Goal: Ask a question

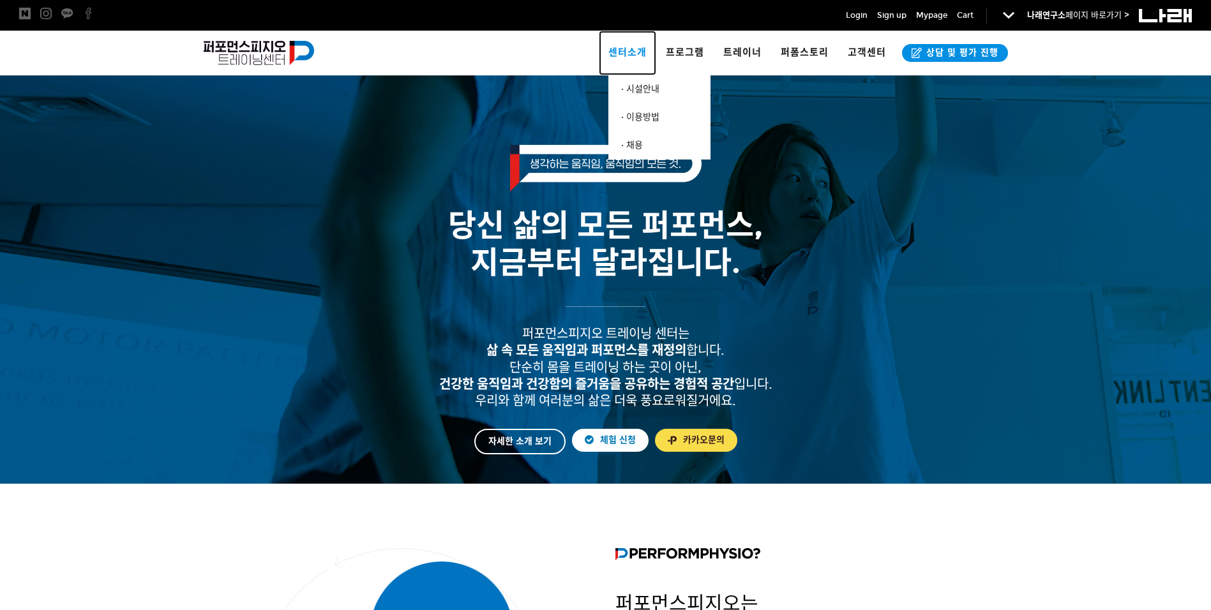
click at [626, 52] on span "센터소개" at bounding box center [627, 52] width 38 height 11
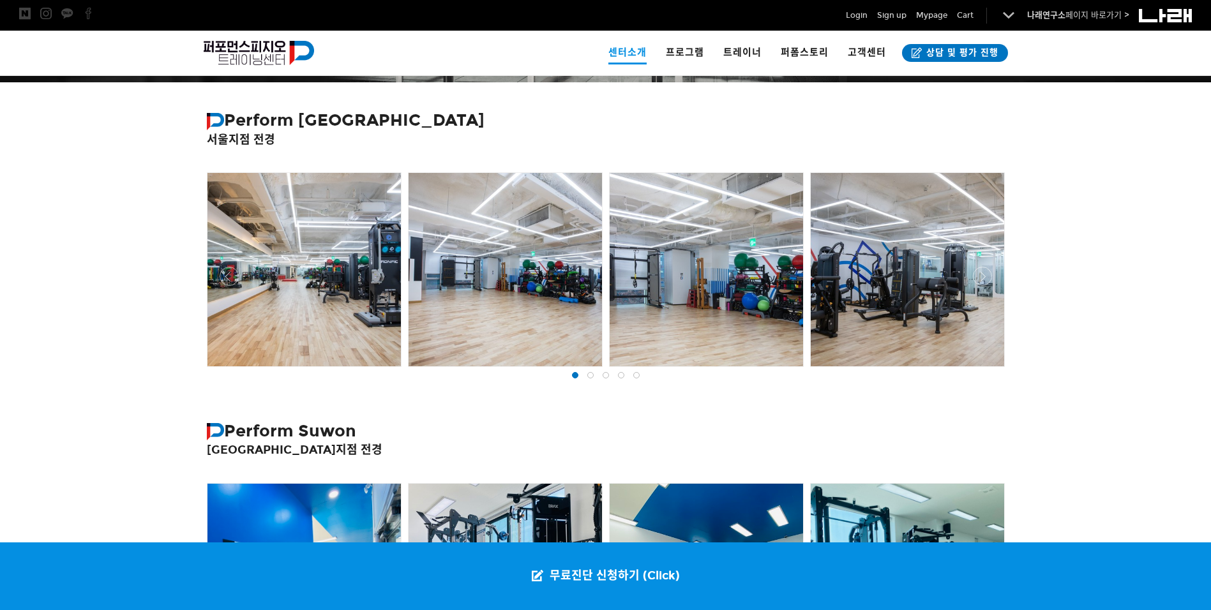
scroll to position [191, 0]
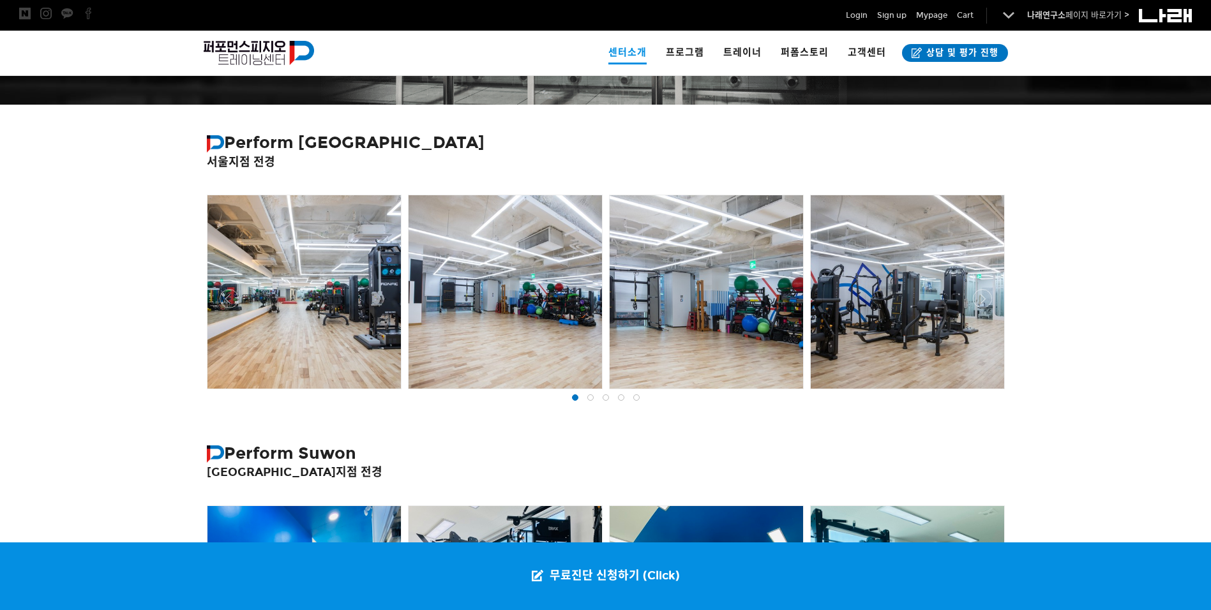
click at [282, 147] on strong "Perform Seoul" at bounding box center [346, 142] width 278 height 20
click at [277, 244] on div at bounding box center [303, 291] width 193 height 193
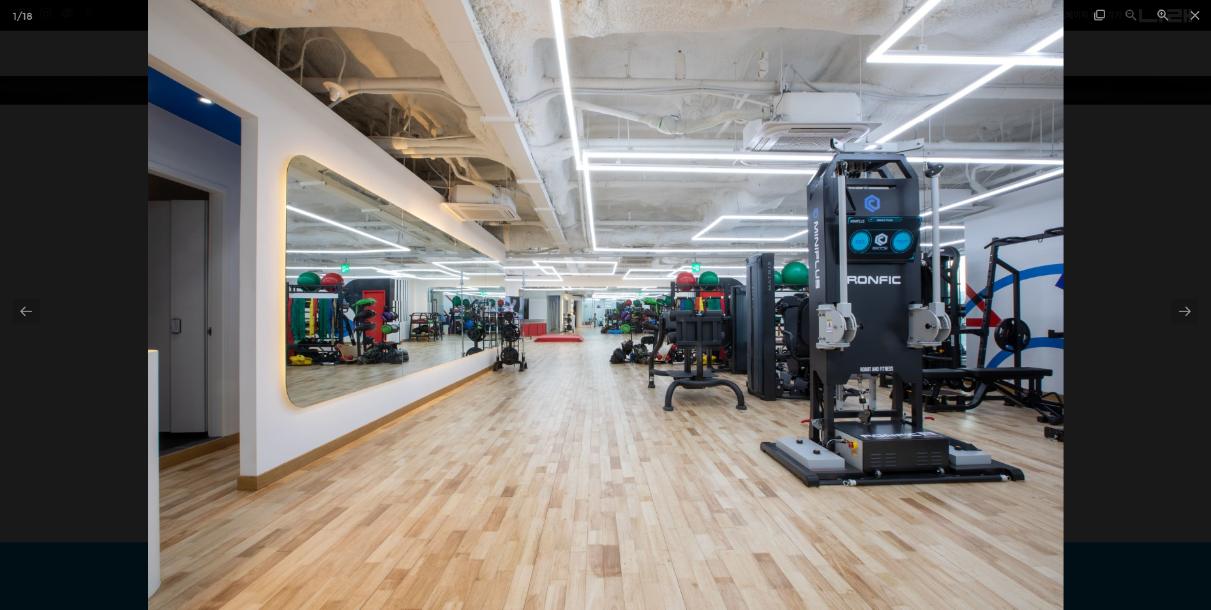
click at [1143, 359] on div at bounding box center [605, 305] width 1211 height 610
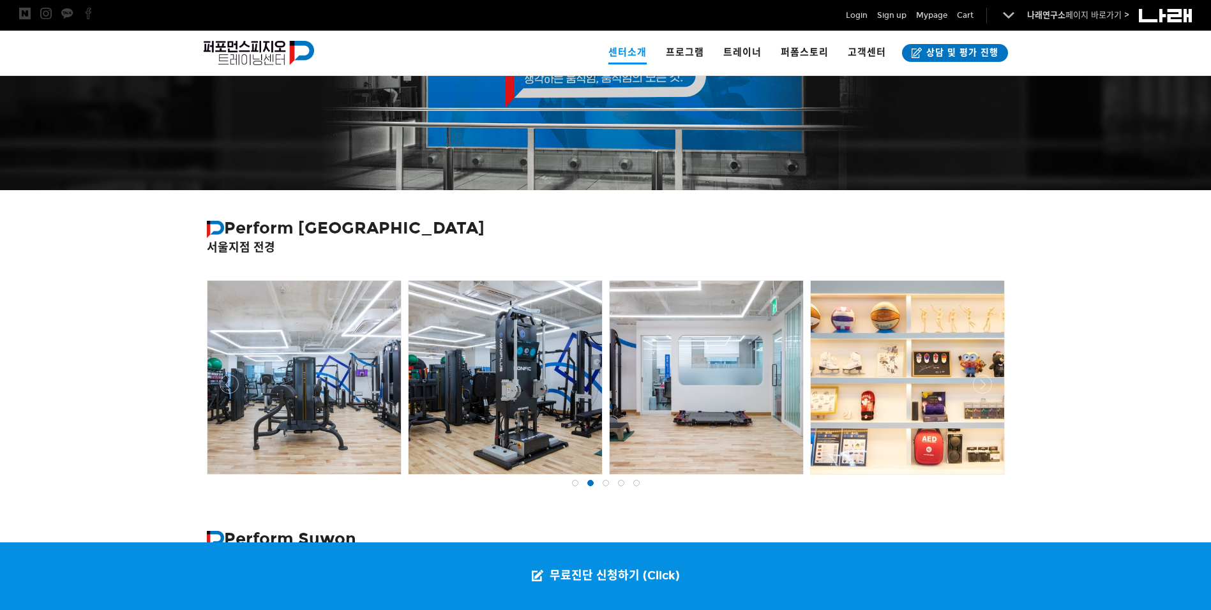
scroll to position [191, 0]
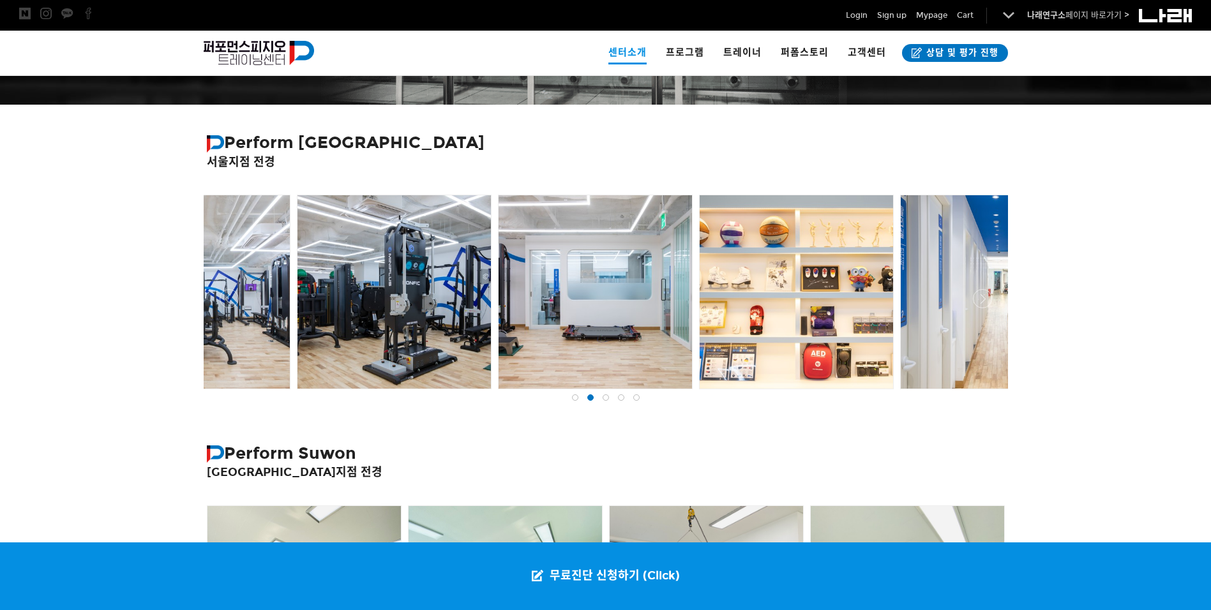
drag, startPoint x: 702, startPoint y: 292, endPoint x: 147, endPoint y: 276, distance: 555.5
click at [147, 276] on div "Perform Seoul 서울지점 전경" at bounding box center [605, 260] width 1211 height 310
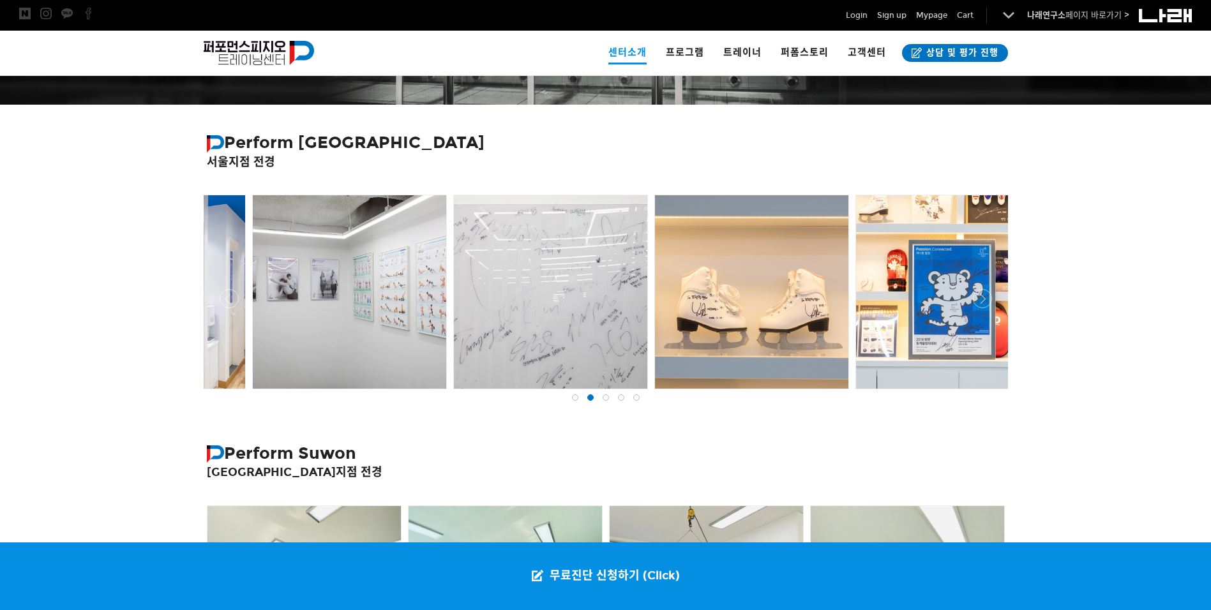
drag, startPoint x: 887, startPoint y: 281, endPoint x: 304, endPoint y: 295, distance: 582.8
click at [304, 295] on div at bounding box center [349, 291] width 193 height 193
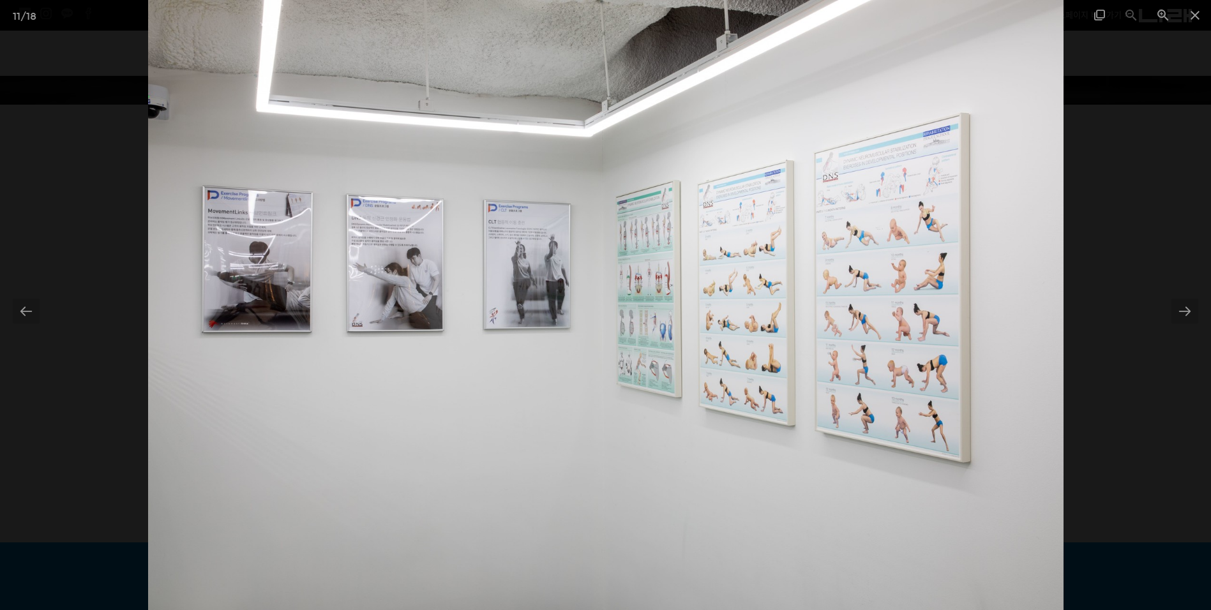
click at [1106, 394] on div at bounding box center [605, 305] width 1211 height 610
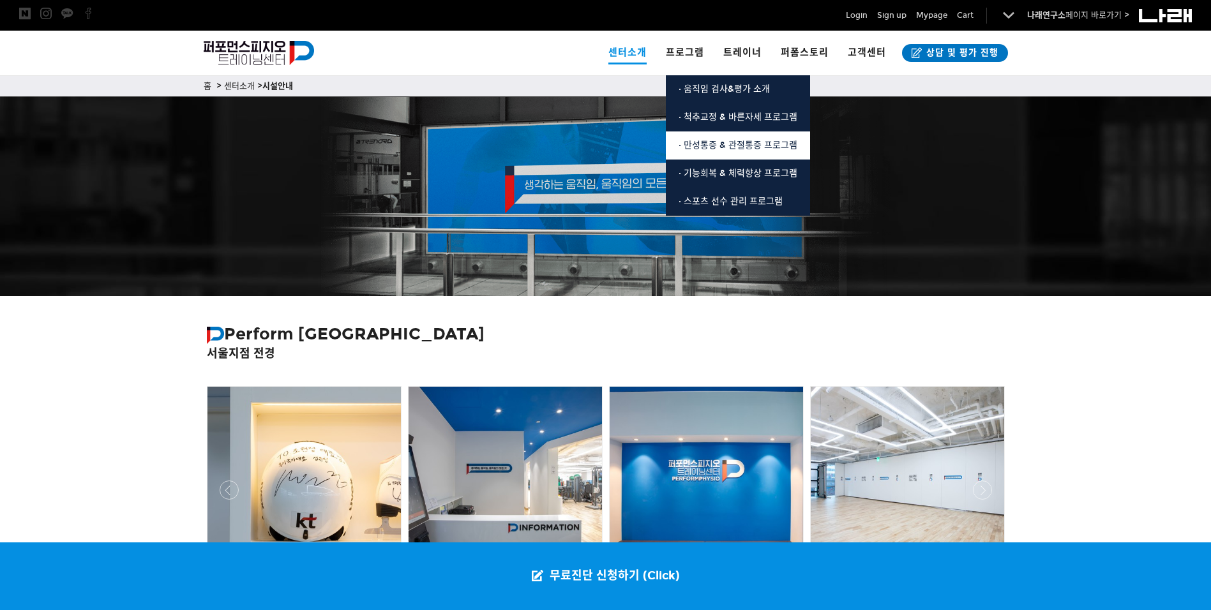
click at [793, 139] on link "· 만성통증 & 관절통증 프로그램" at bounding box center [738, 145] width 144 height 28
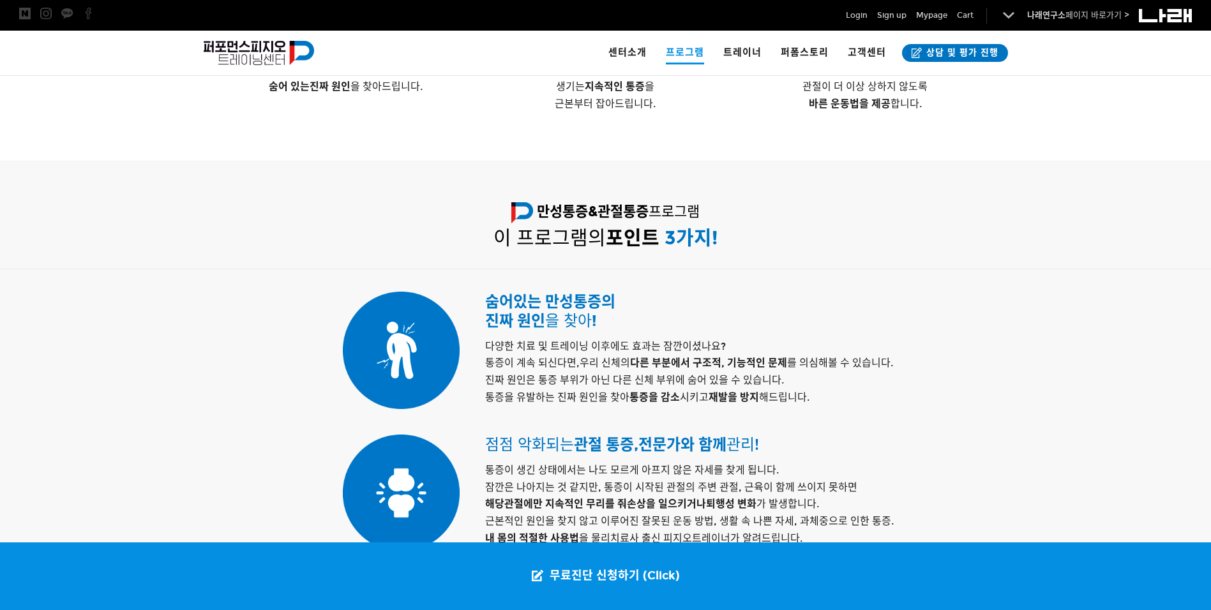
scroll to position [262, 0]
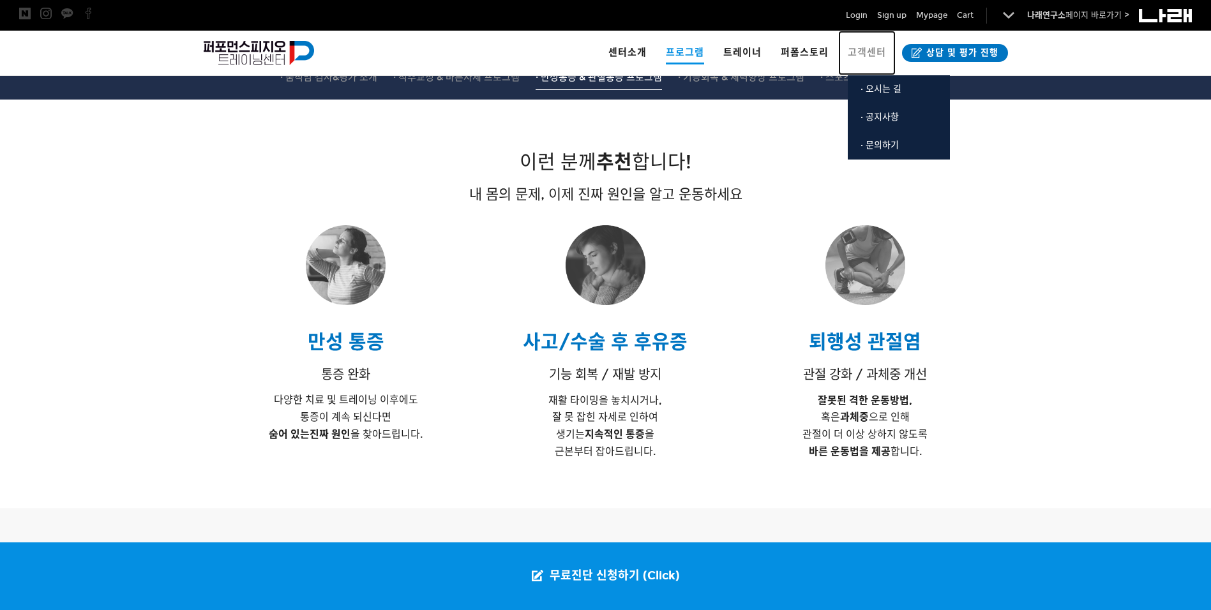
click at [861, 56] on span "고객센터" at bounding box center [867, 52] width 38 height 11
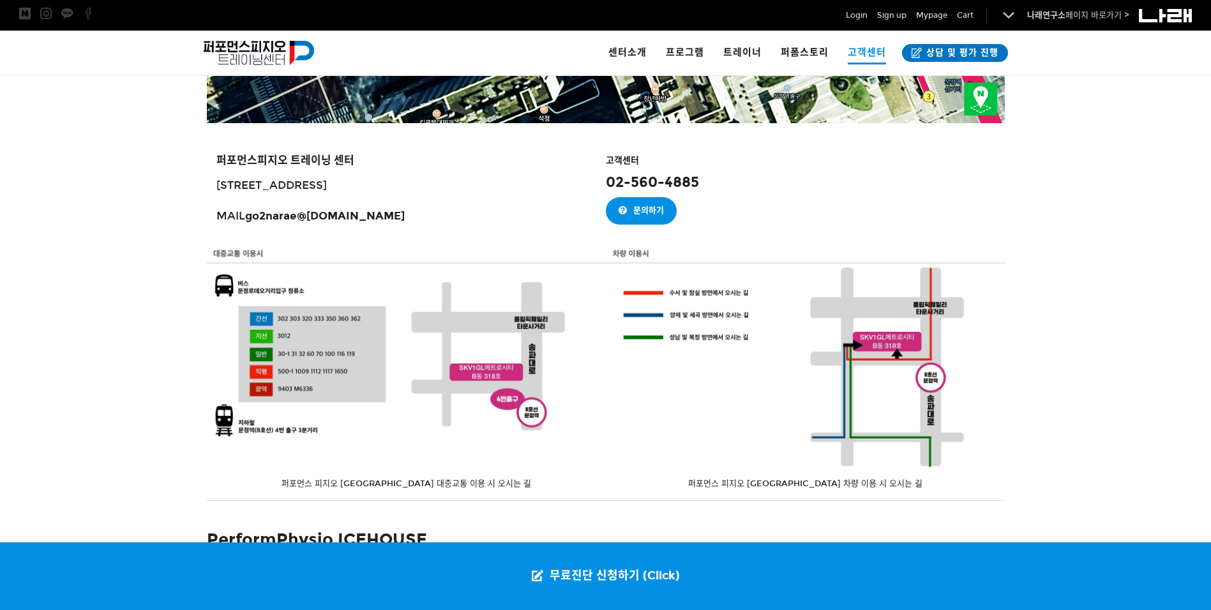
scroll to position [574, 0]
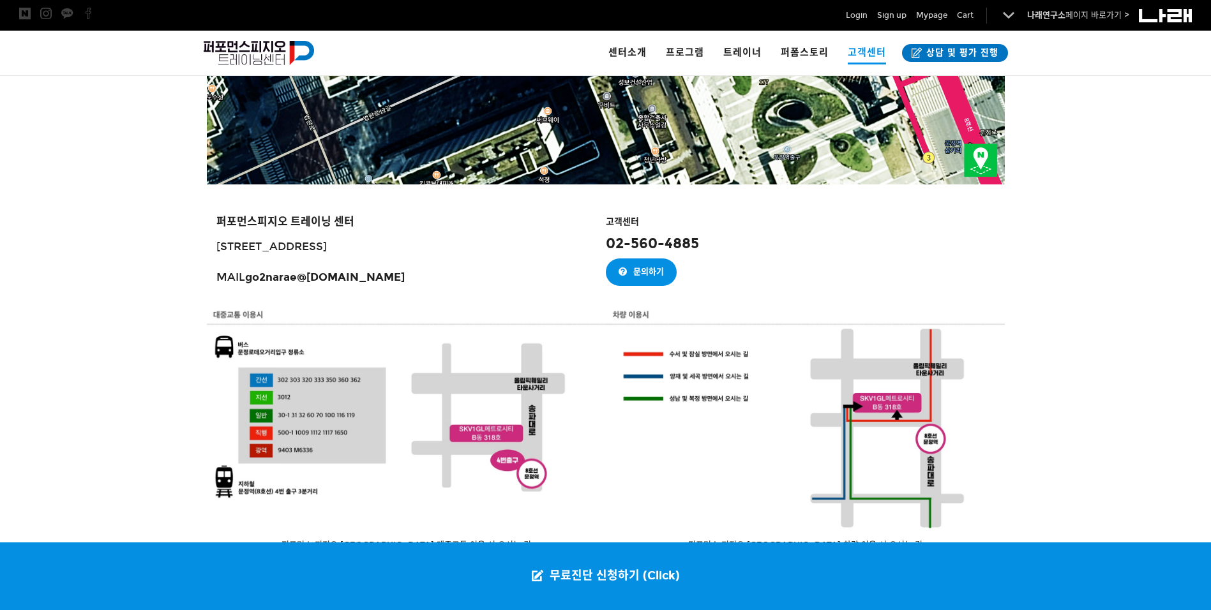
click at [1072, 354] on div at bounding box center [605, 179] width 1211 height 746
click at [1095, 304] on div at bounding box center [605, 179] width 1211 height 746
click at [1108, 362] on div at bounding box center [605, 179] width 1211 height 746
click at [992, 278] on div "문의하기" at bounding box center [805, 271] width 399 height 27
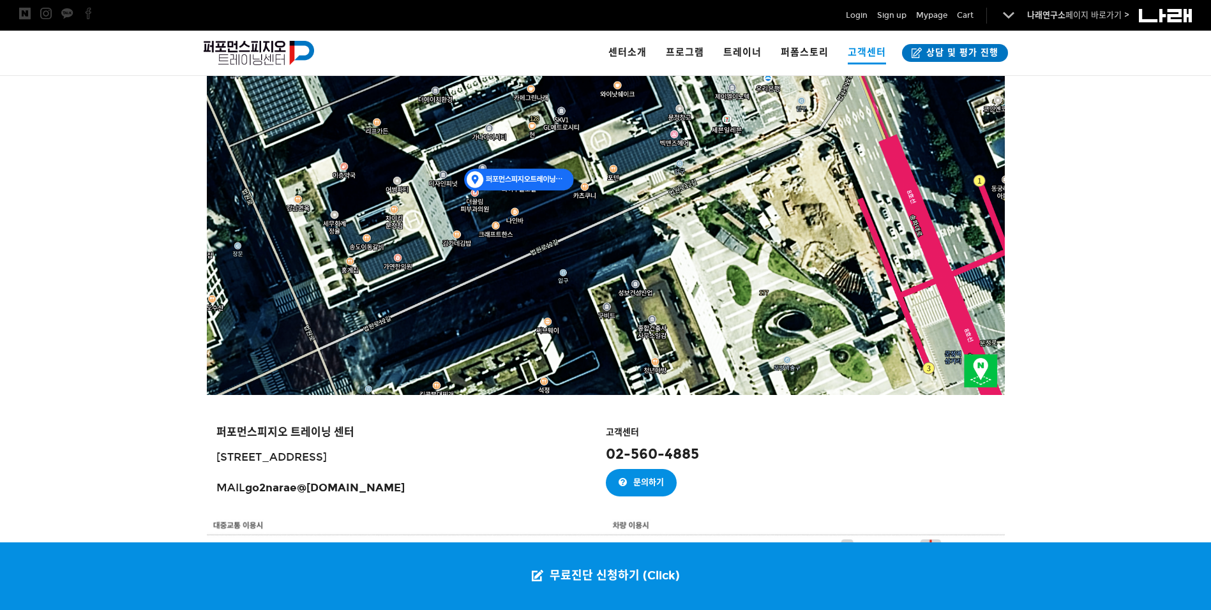
scroll to position [0, 0]
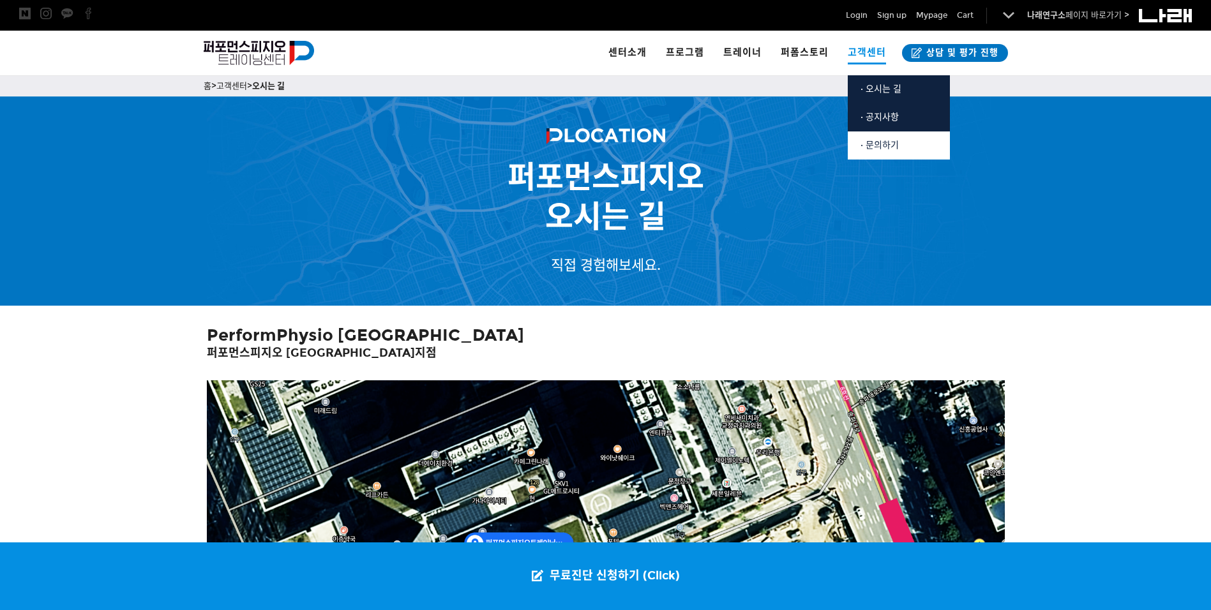
click at [881, 137] on link "· 문의하기" at bounding box center [899, 145] width 102 height 28
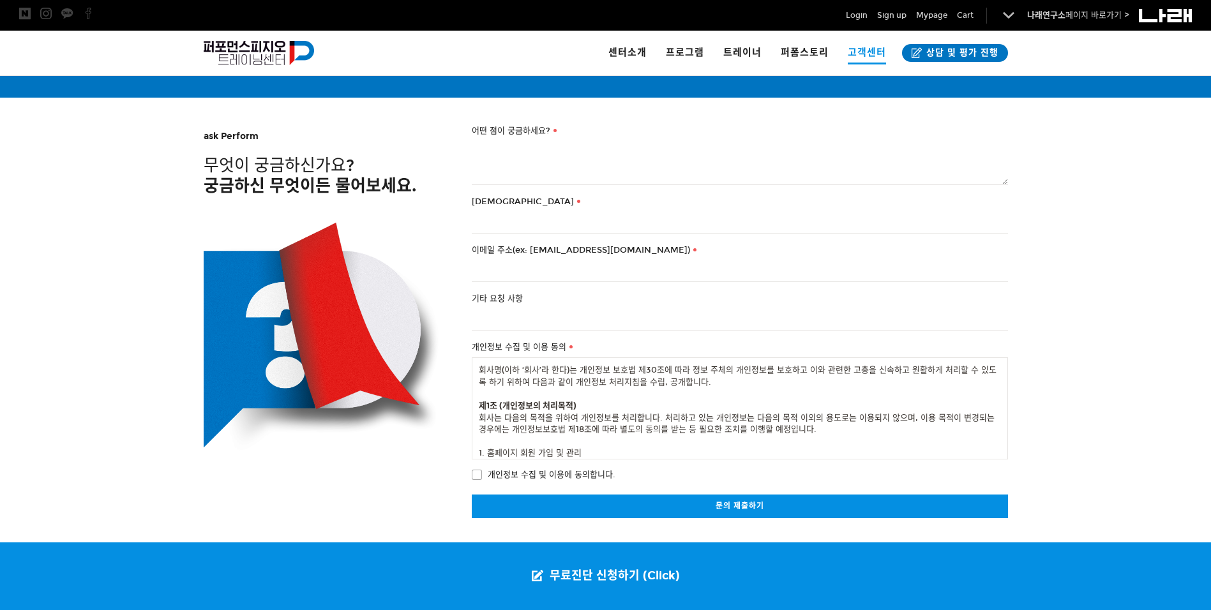
scroll to position [191, 0]
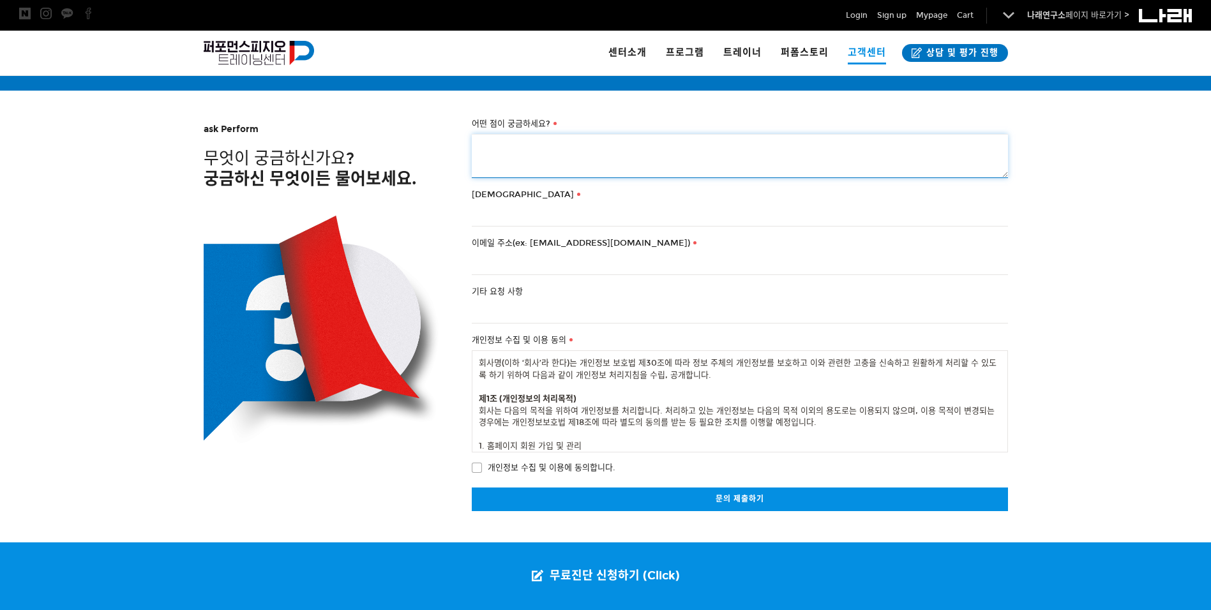
click at [532, 155] on textarea "어떤 점이 궁금하세요?" at bounding box center [740, 156] width 536 height 44
click at [523, 168] on textarea "어떤 점이 궁금하세요?" at bounding box center [740, 156] width 536 height 44
click at [567, 168] on textarea "어떤 점이 궁금하세요?" at bounding box center [740, 156] width 536 height 44
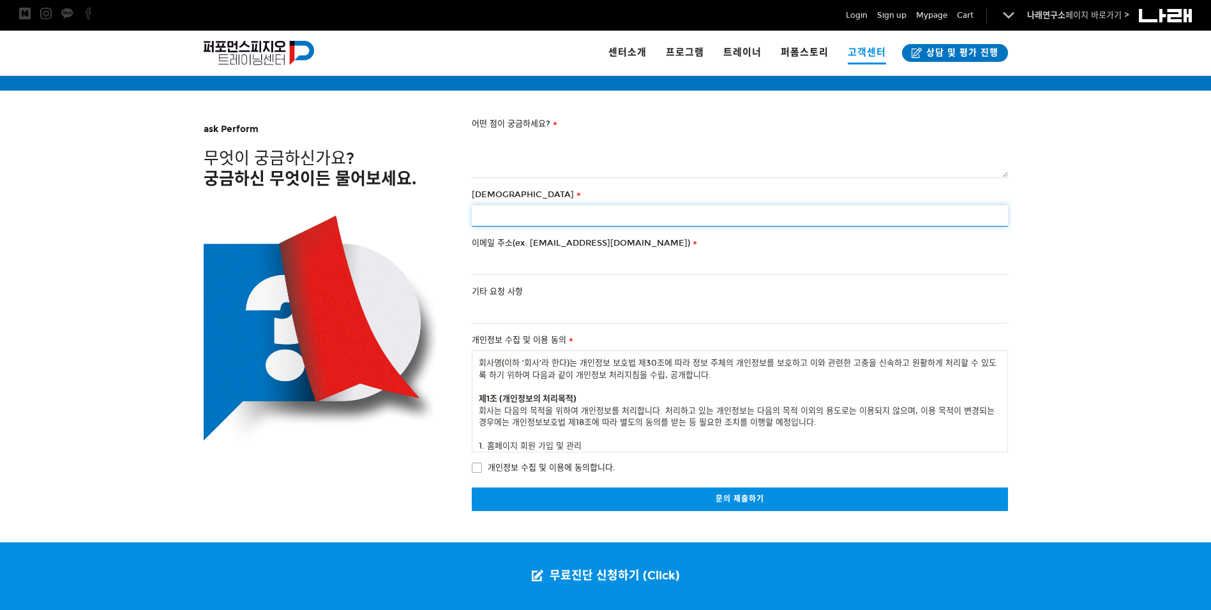
click at [562, 219] on input "성함" at bounding box center [740, 216] width 536 height 22
type input "ㅇ"
type input "ㅅ"
type input "서한울"
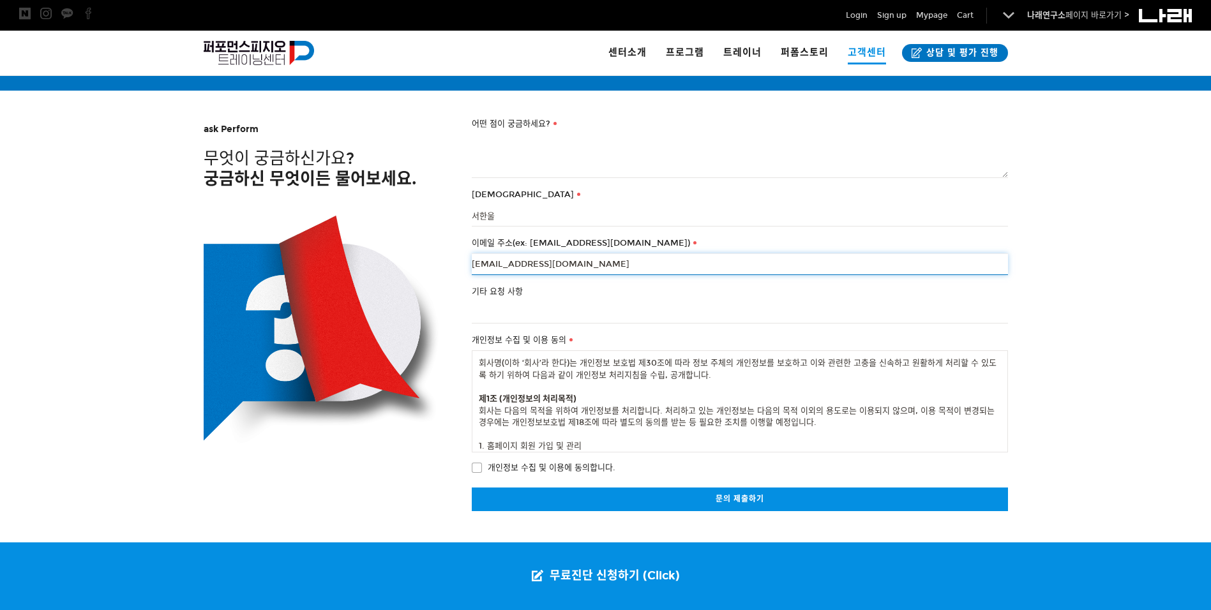
type input "shanw123@ygmail.net"
click at [544, 463] on span "개인정보 수집 및 이용에 동의합니다." at bounding box center [544, 468] width 144 height 14
click at [467, 463] on input "개인정보 수집 및 이용에 동의합니다." at bounding box center [463, 465] width 8 height 8
checkbox input "true"
click at [392, 489] on div "ask Perform 무엇이 궁금하신가요? 궁금하신 무엇이든 물어보세요. 어떤 점이 궁금하세요? 성함 서한울 이메일 주소(ex: go2nara…" at bounding box center [606, 310] width 804 height 402
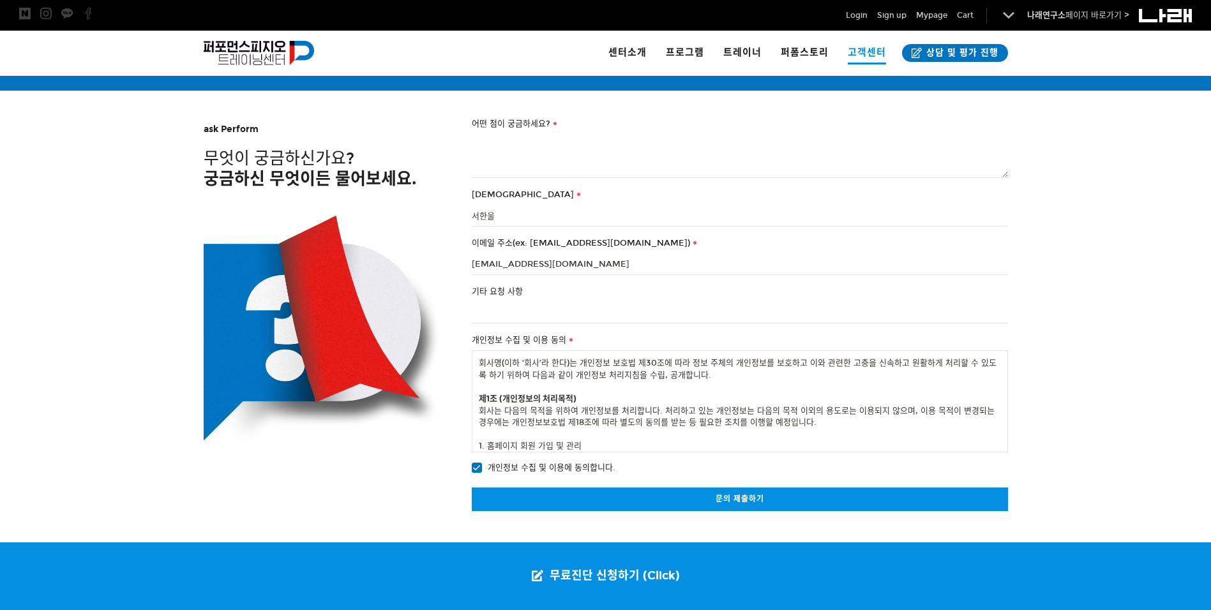
click at [550, 182] on form "어떤 점이 궁금하세요? 성함 서한울 이메일 주소(ex: go2narae@naver.com) shanw123@ygmail.net 기타 요청 사항…" at bounding box center [740, 297] width 536 height 361
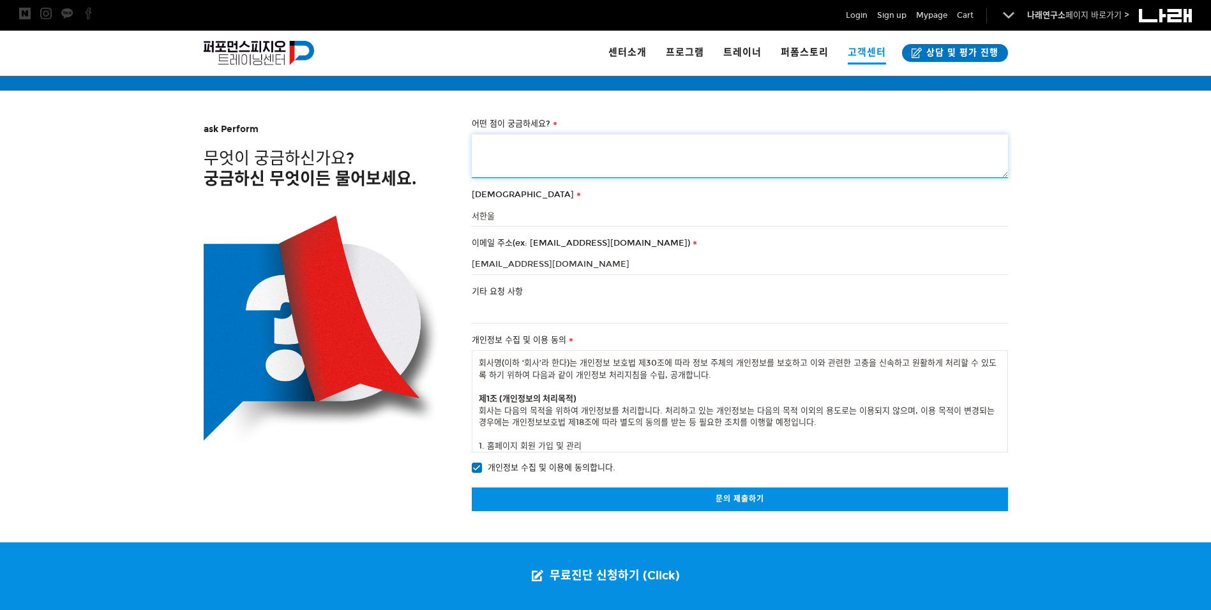
click at [562, 167] on textarea "어떤 점이 궁금하세요?" at bounding box center [740, 156] width 536 height 44
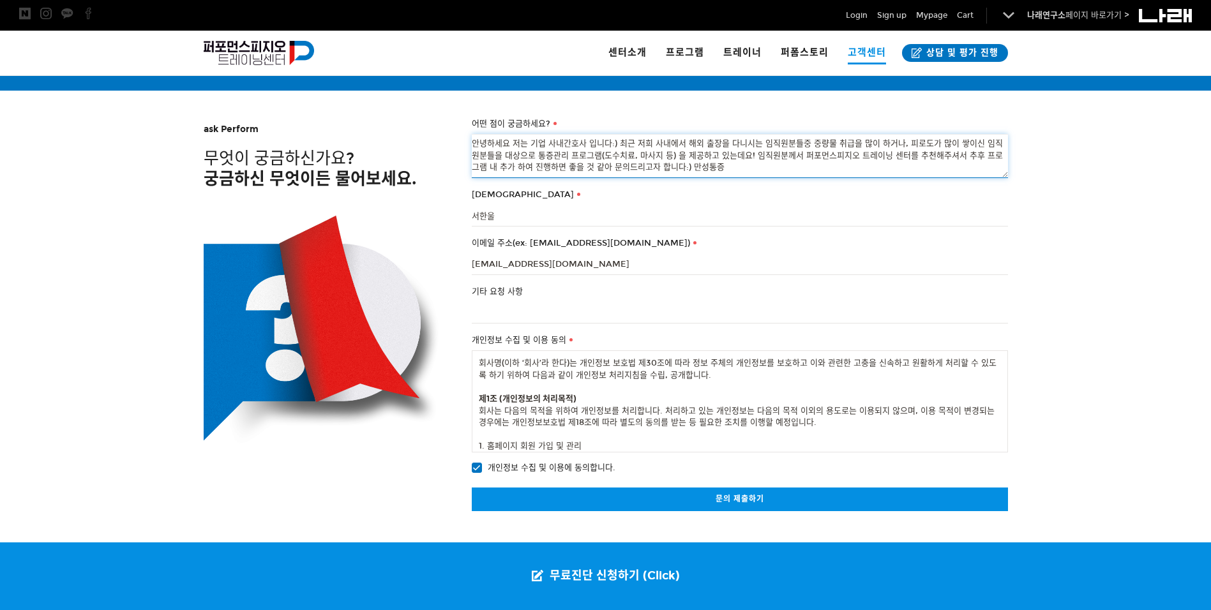
click at [912, 174] on textarea "안녕하세요 저는 기업 사내간호사 입니다:) 최근 저희 사내에서 해외 출장을 다니시는 임직원분들중 중량물 취급을 많이 하거나, 피로도가 많이 쌓…" at bounding box center [740, 156] width 536 height 44
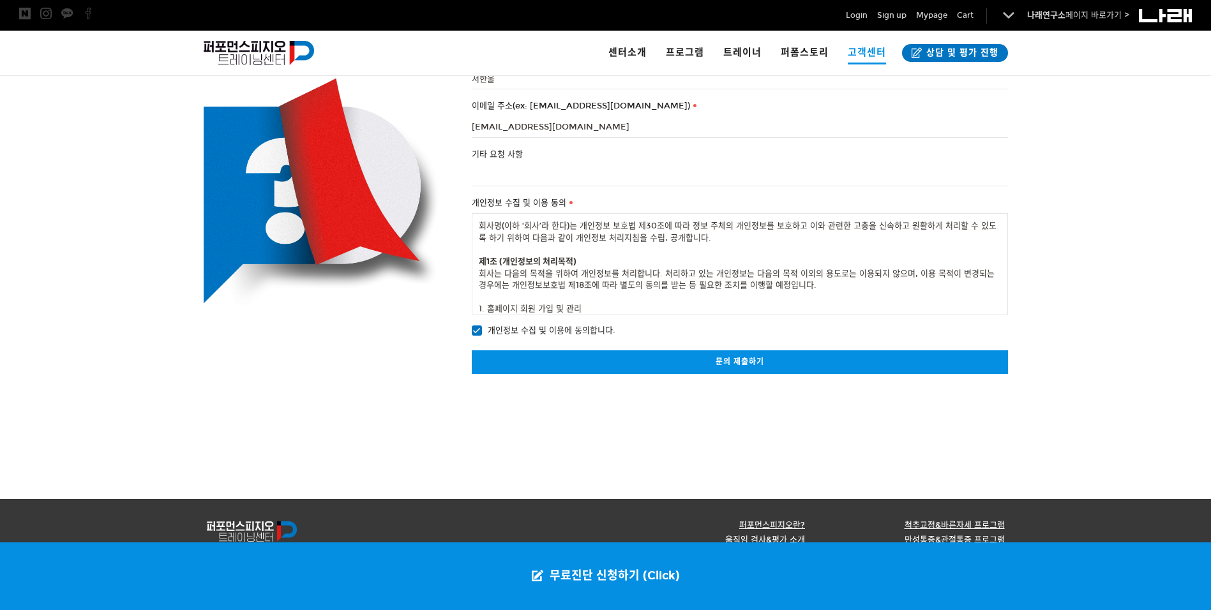
scroll to position [340, 0]
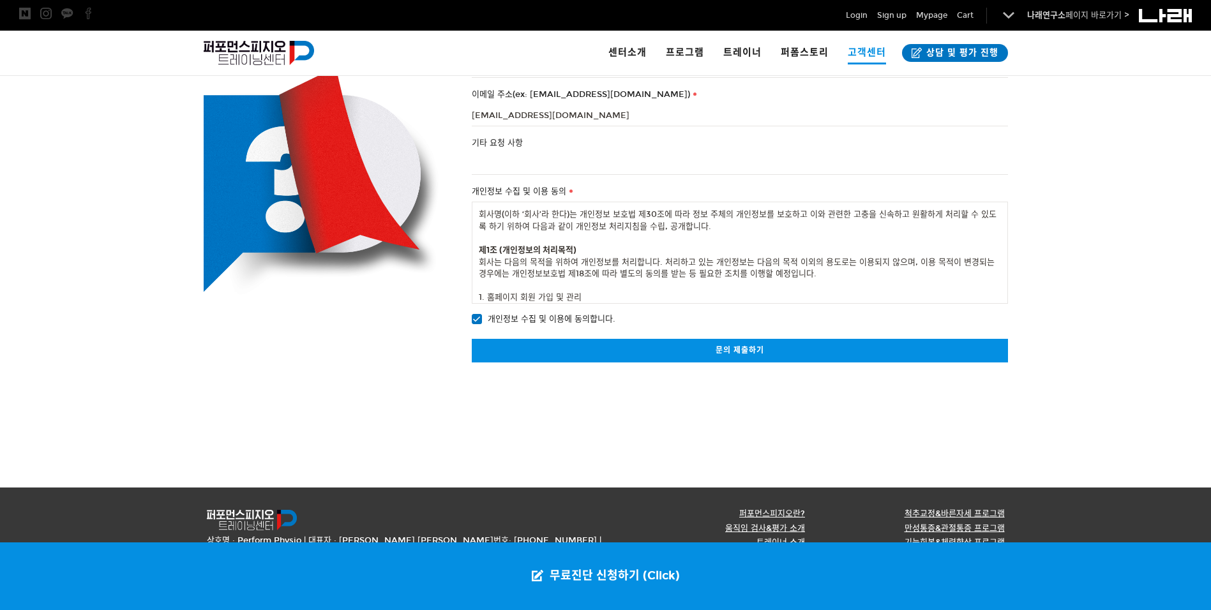
type textarea "안녕하세요 저는 기업 사내간호사 입니다:) 최근 저희 사내에서 해외 출장을 다니시는 임직원분들중 중량물 취급을 많이 하거나, 피로도가 많이 쌓…"
click at [636, 158] on input "기타 요청 사항" at bounding box center [740, 164] width 536 height 22
type input "ㄹ"
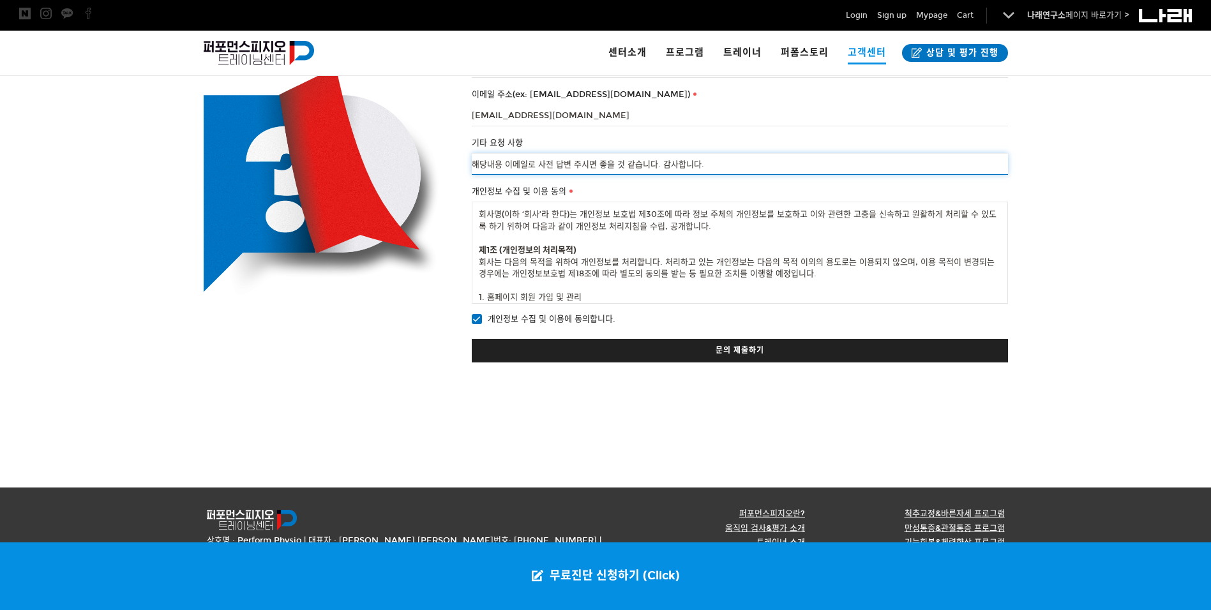
type input "해당내용 이메일로 사전 답변 주시면 좋을 것 같습니다. 감사합니다."
click at [737, 353] on link "문의 제출하기" at bounding box center [740, 351] width 536 height 24
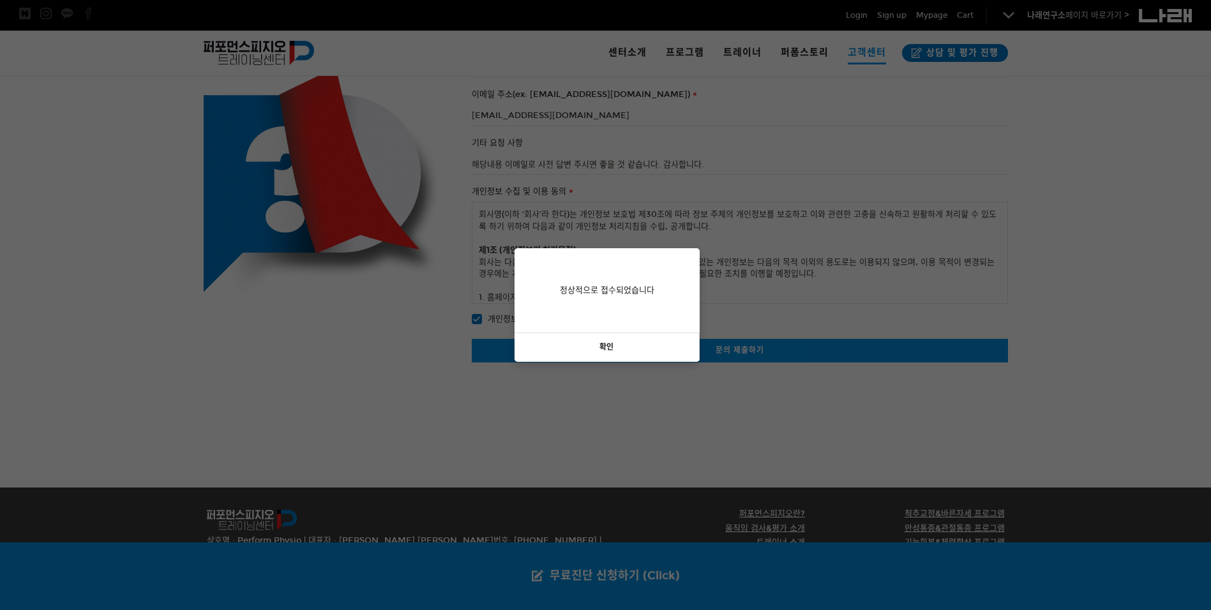
click at [631, 357] on link "확인" at bounding box center [606, 347] width 185 height 29
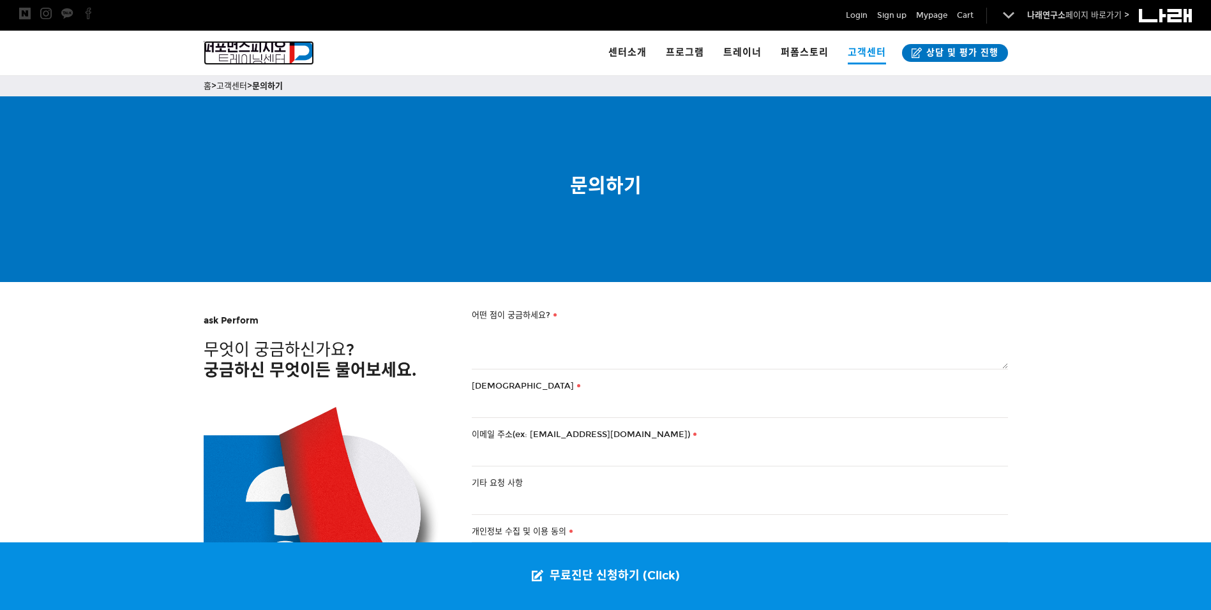
click at [245, 57] on img at bounding box center [259, 53] width 111 height 24
